Goal: Check status: Check status

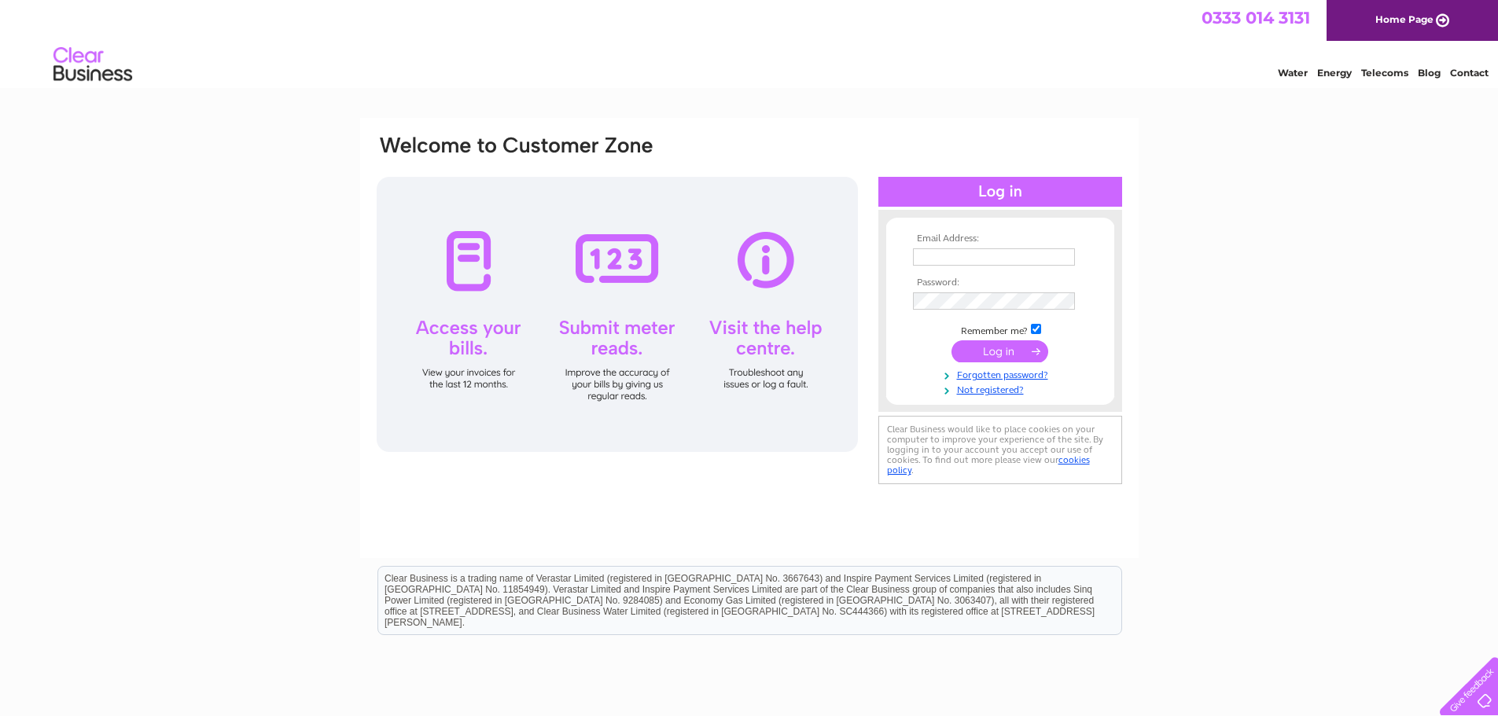
type input "[EMAIL_ADDRESS][DOMAIN_NAME]"
click at [989, 354] on input "submit" at bounding box center [1000, 352] width 97 height 22
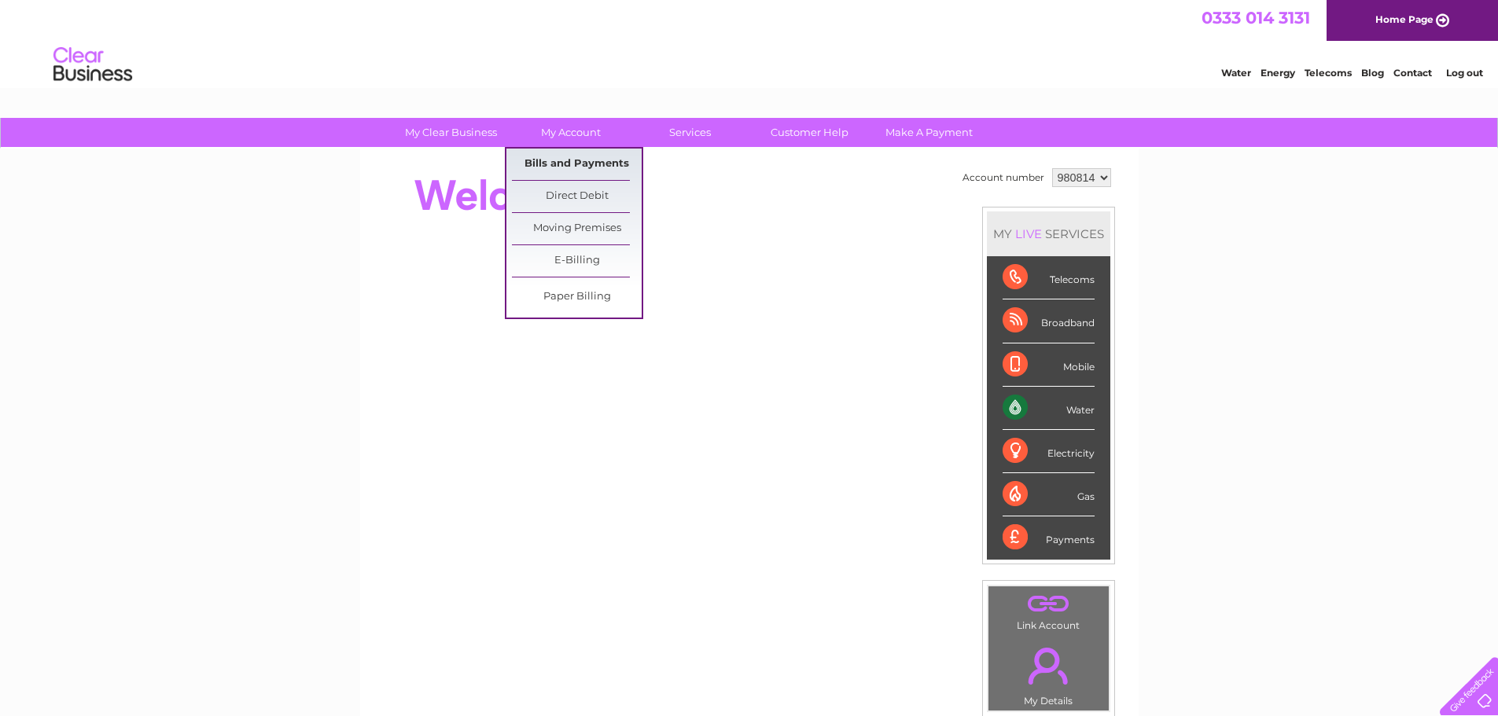
click at [594, 169] on link "Bills and Payments" at bounding box center [577, 164] width 130 height 31
